Goal: Find specific page/section: Find specific page/section

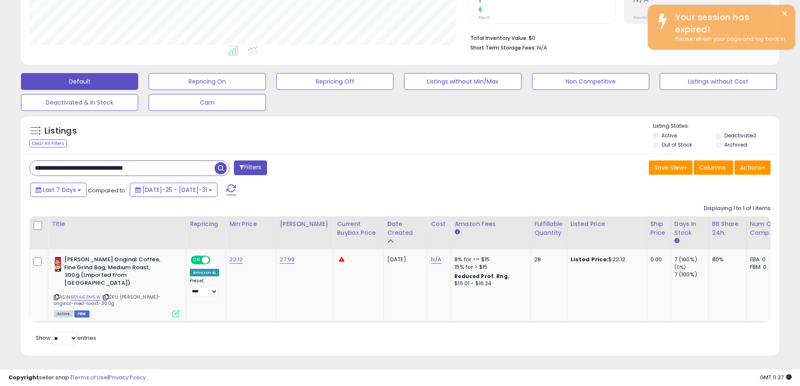
scroll to position [172, 439]
click at [403, 145] on div "Listings Clear All Filters Listing States:" at bounding box center [400, 136] width 758 height 29
